Goal: Task Accomplishment & Management: Complete application form

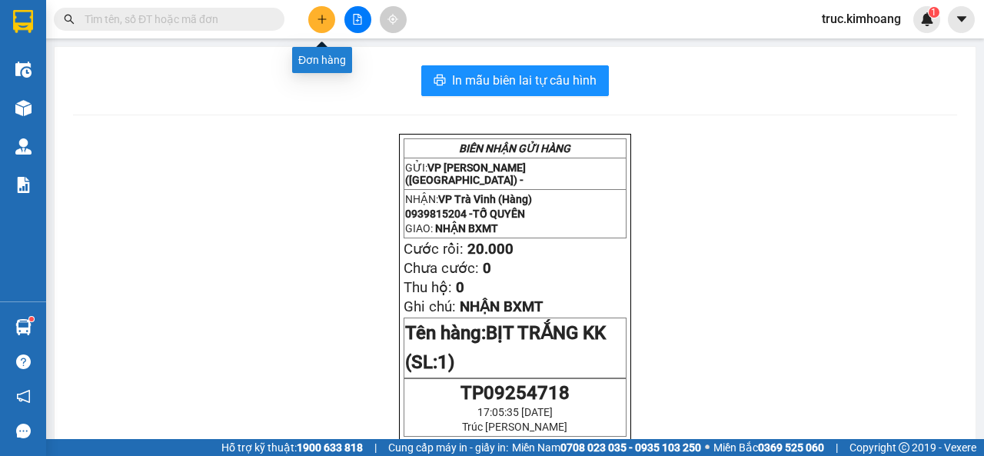
click at [310, 24] on button at bounding box center [321, 19] width 27 height 27
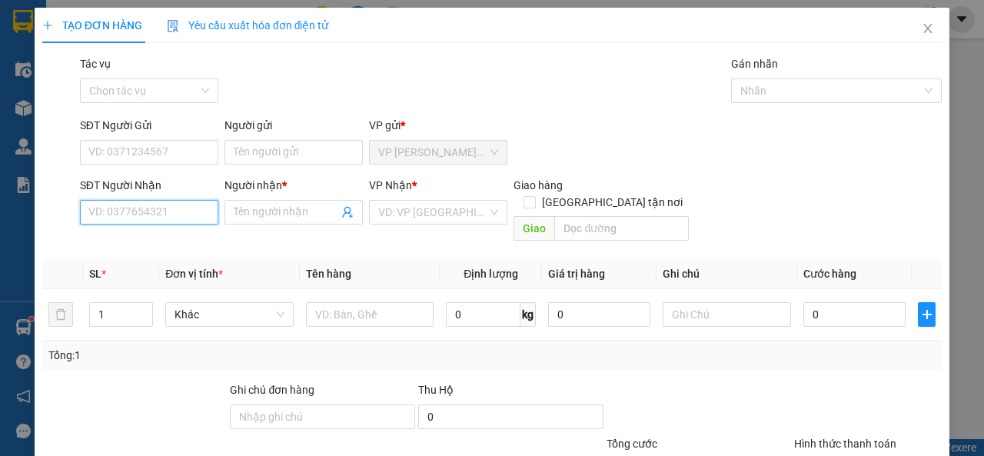
click at [163, 208] on input "SĐT Người Nhận" at bounding box center [149, 212] width 138 height 25
click at [178, 242] on div "0896636616 - QUYÊN" at bounding box center [147, 243] width 118 height 17
type input "0896636616"
type input "QUYÊN"
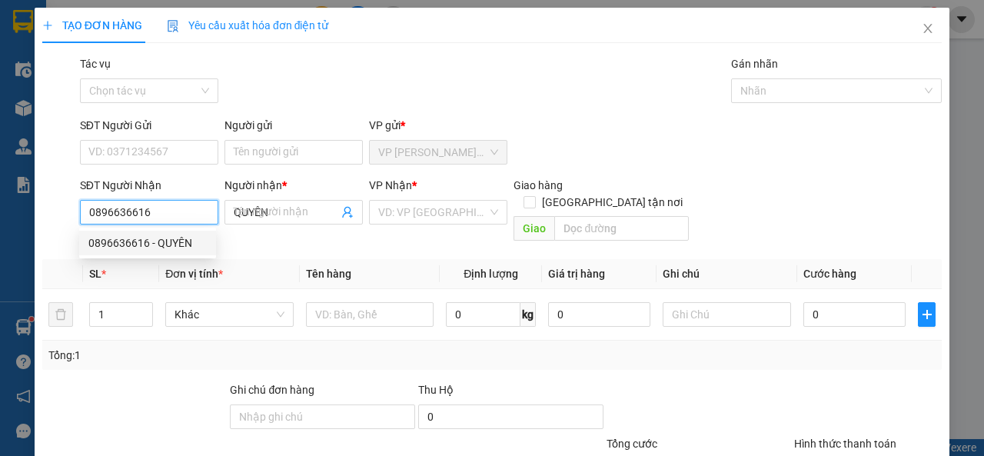
type input "35.000"
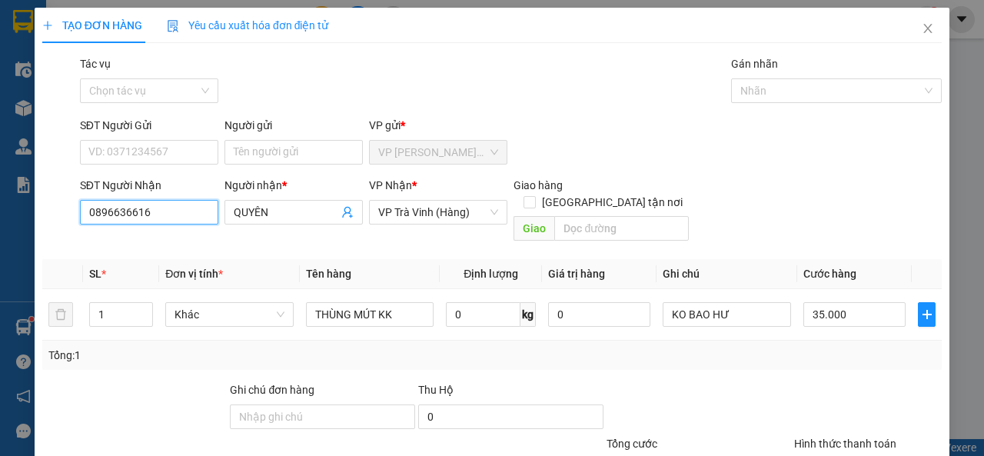
scroll to position [113, 0]
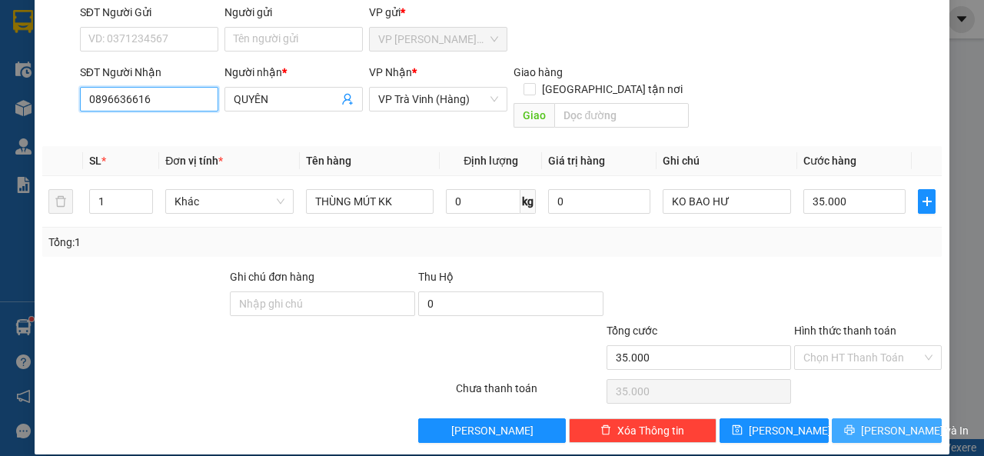
type input "0896636616"
click at [840, 418] on button "[PERSON_NAME] và In" at bounding box center [887, 430] width 110 height 25
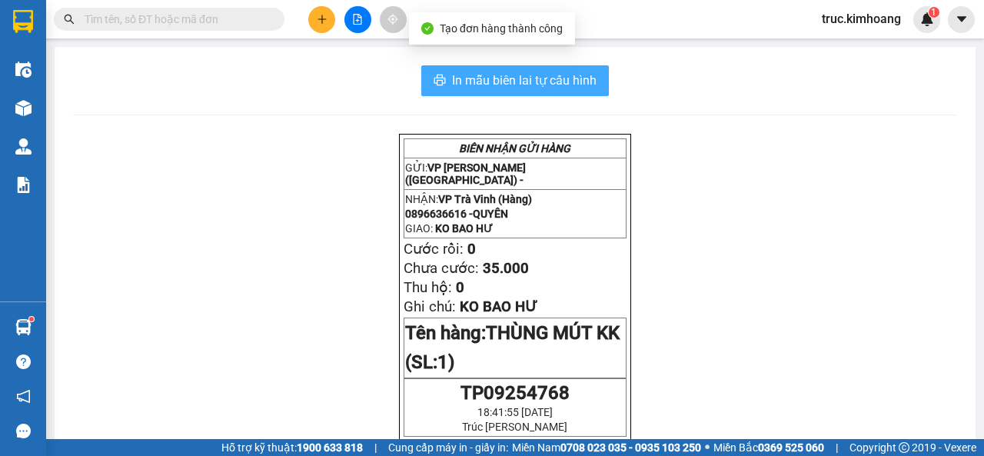
click at [526, 88] on span "In mẫu biên lai tự cấu hình" at bounding box center [524, 80] width 145 height 19
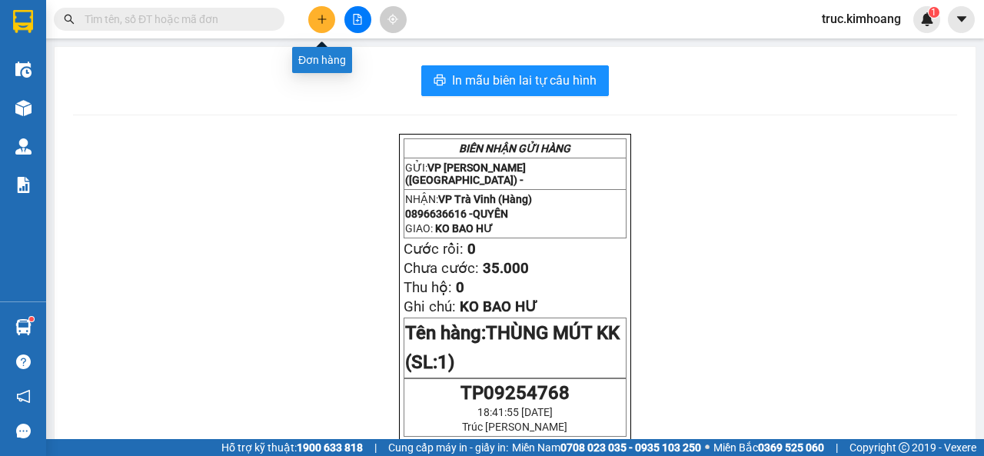
click at [310, 16] on button at bounding box center [321, 19] width 27 height 27
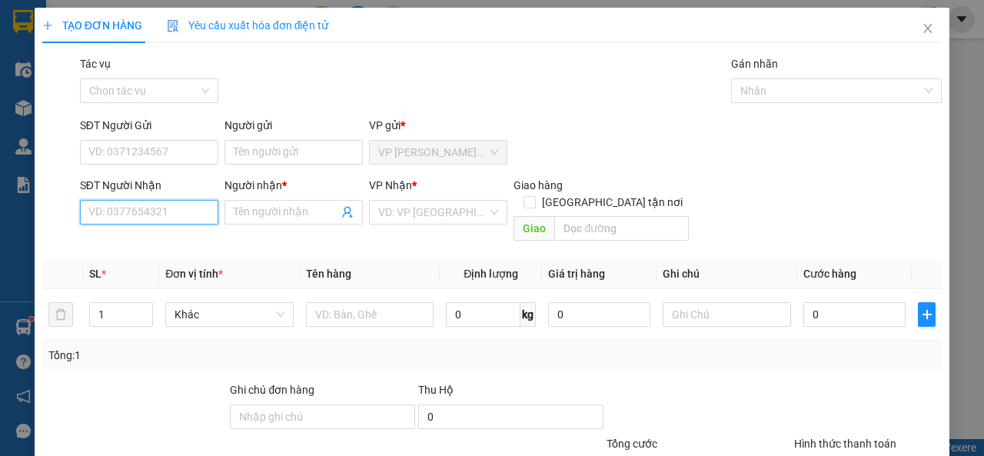
click at [191, 215] on input "SĐT Người Nhận" at bounding box center [149, 212] width 138 height 25
type input "0347810334"
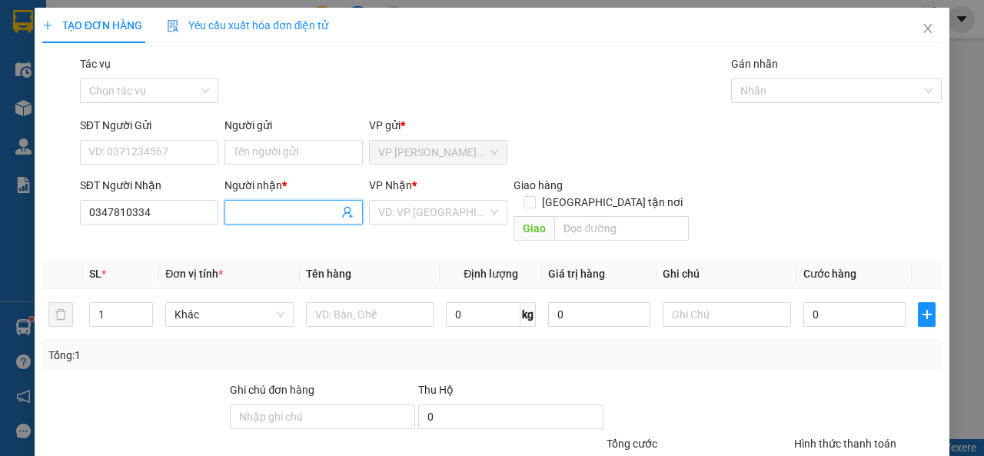
click at [254, 217] on input "Người nhận *" at bounding box center [286, 212] width 105 height 17
click at [275, 215] on input "MY" at bounding box center [286, 212] width 105 height 17
type input "M"
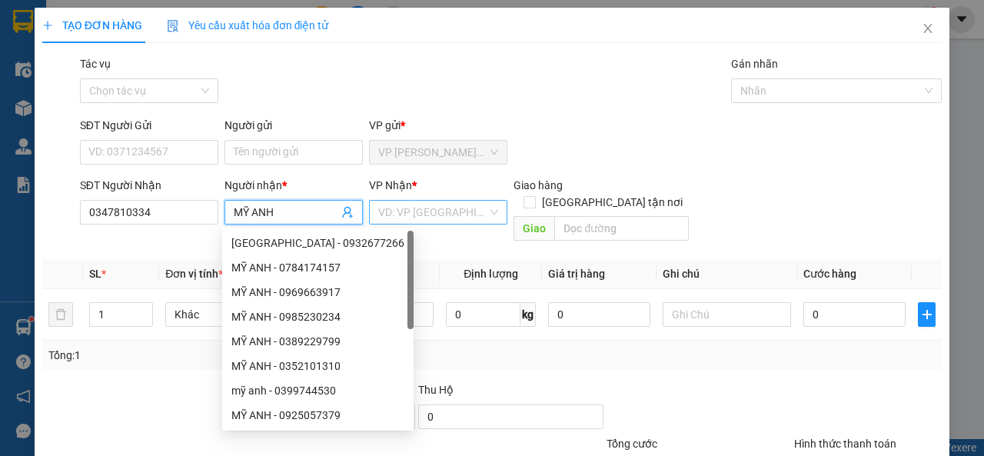
type input "MỸ ANH"
click at [413, 207] on input "search" at bounding box center [432, 212] width 109 height 23
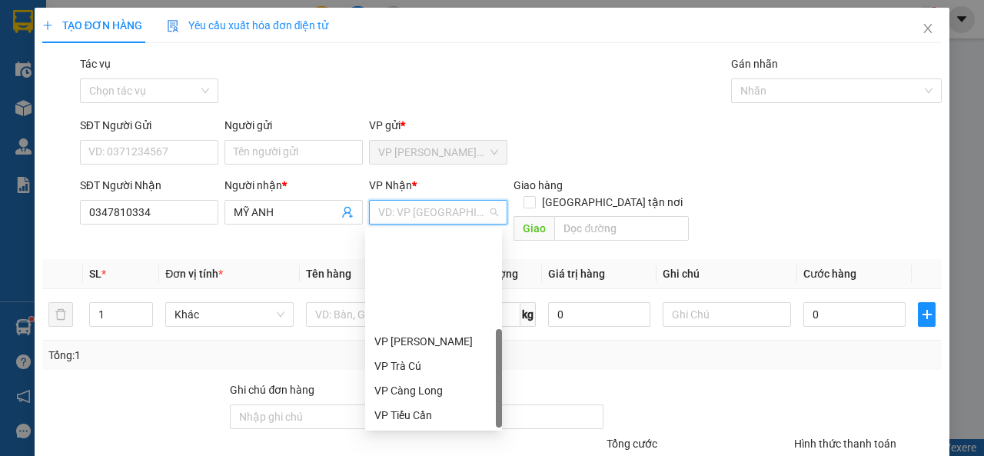
scroll to position [123, 0]
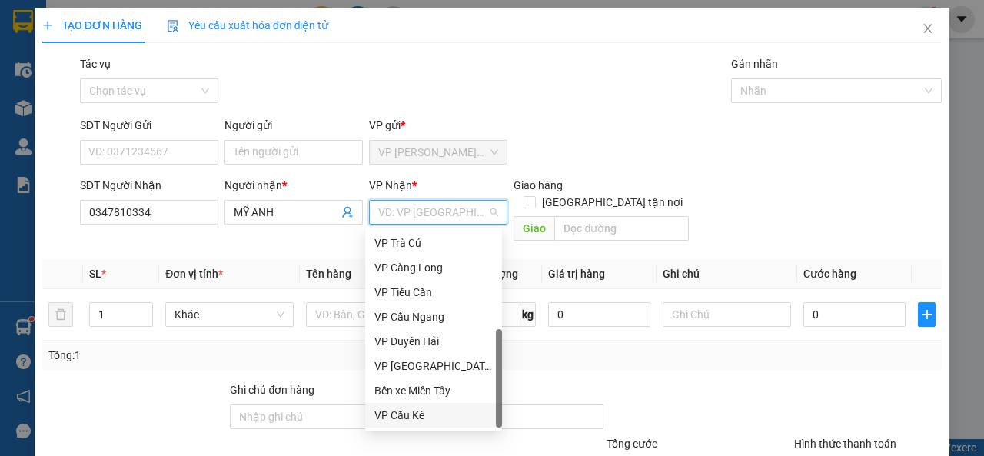
click at [436, 418] on div "VP Cầu Kè" at bounding box center [433, 415] width 118 height 17
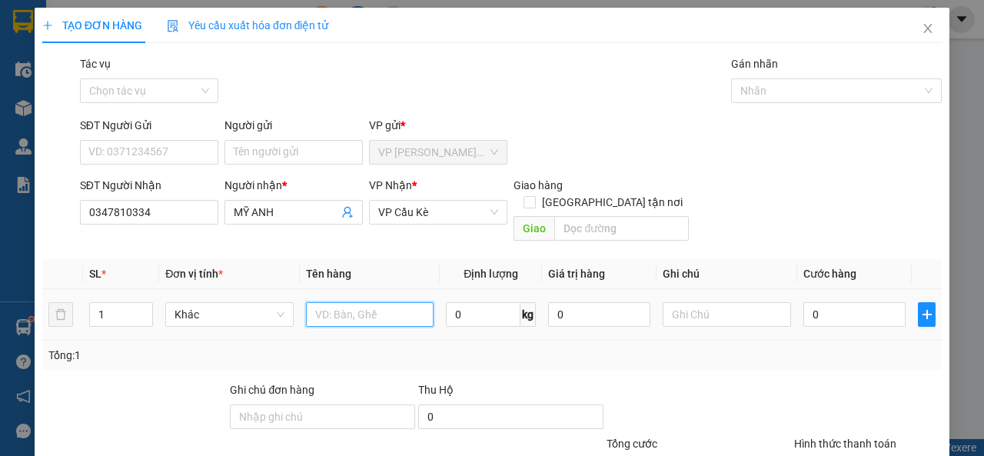
click at [371, 302] on input "text" at bounding box center [370, 314] width 128 height 25
type input "BỊT TRẮNG KK"
type input "KO BAO ƯỚT"
type input "3"
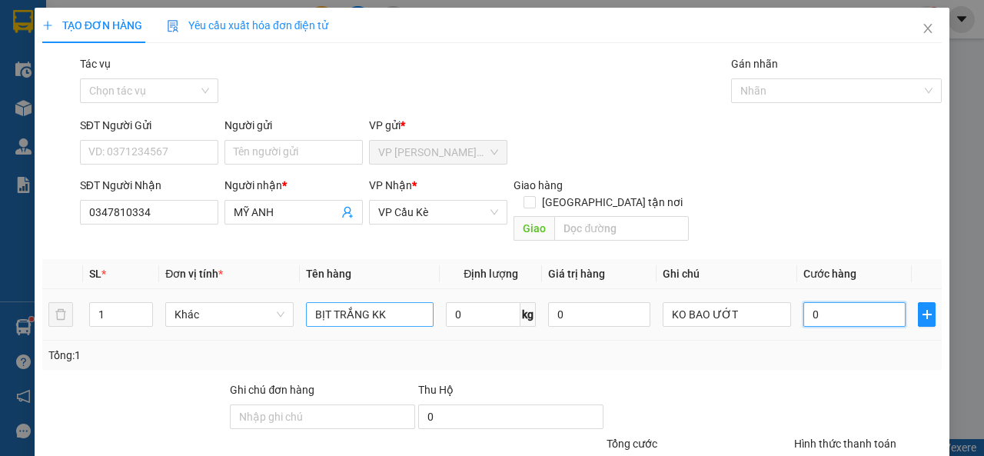
type input "3"
type input "35"
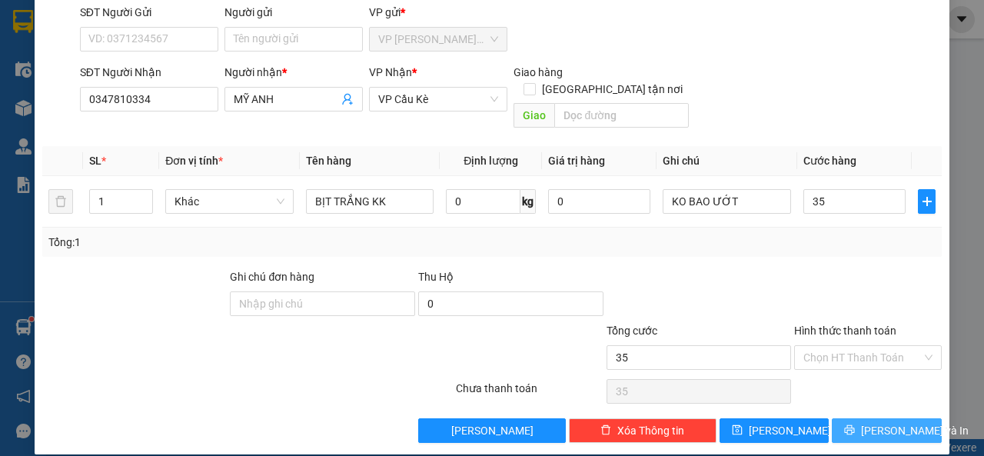
click at [867, 422] on span "[PERSON_NAME] và In" at bounding box center [915, 430] width 108 height 17
type input "35.000"
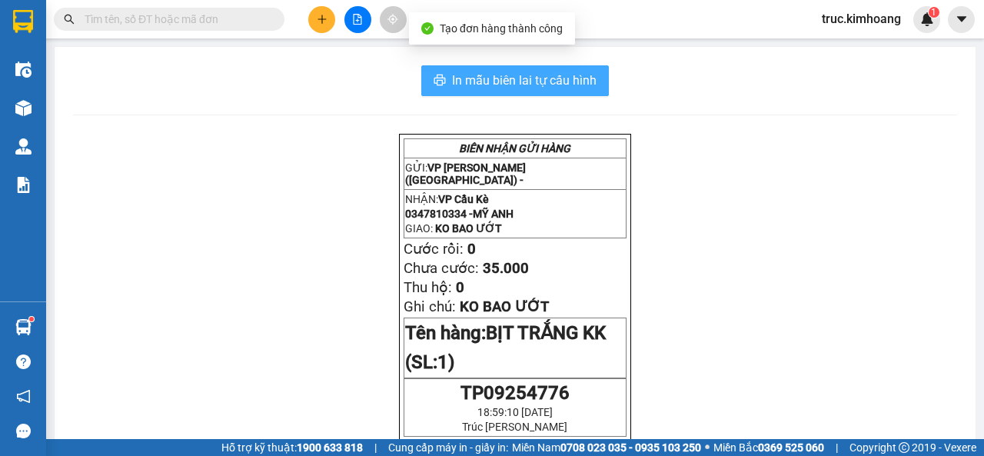
click at [543, 89] on span "In mẫu biên lai tự cấu hình" at bounding box center [524, 80] width 145 height 19
click at [476, 95] on button "In mẫu biên lai tự cấu hình" at bounding box center [515, 80] width 188 height 31
